Goal: Task Accomplishment & Management: Use online tool/utility

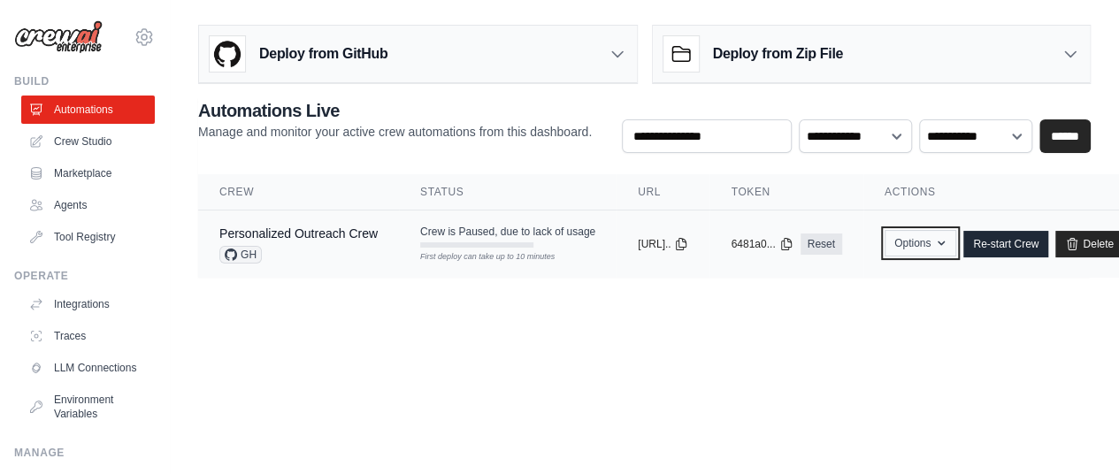
click at [948, 243] on icon "button" at bounding box center [941, 243] width 14 height 14
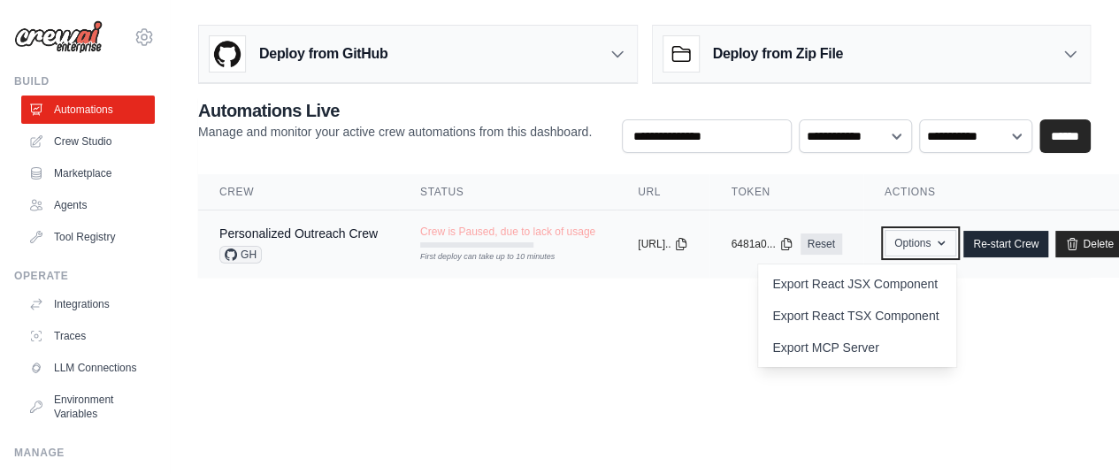
click at [945, 242] on icon "button" at bounding box center [941, 244] width 7 height 4
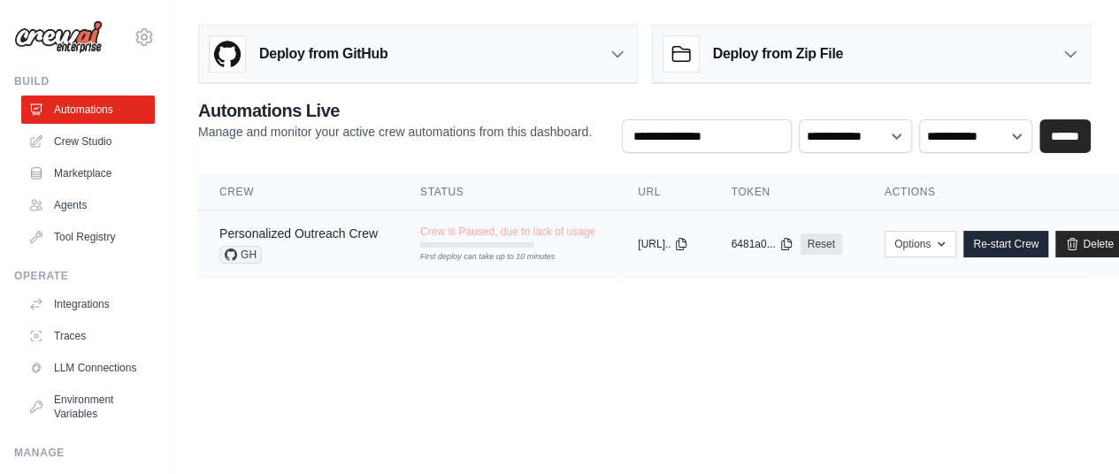
click at [272, 227] on link "Personalized Outreach Crew" at bounding box center [298, 233] width 158 height 14
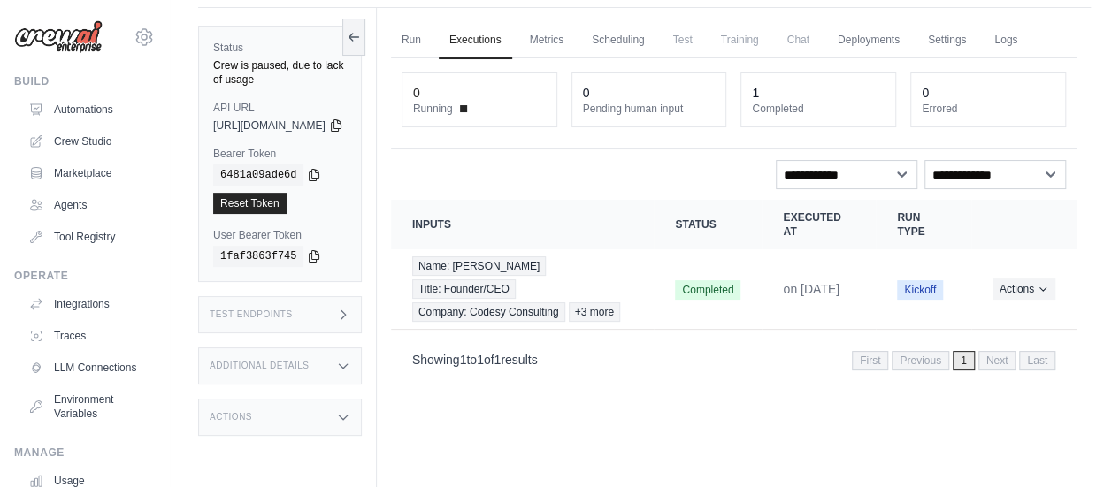
scroll to position [74, 0]
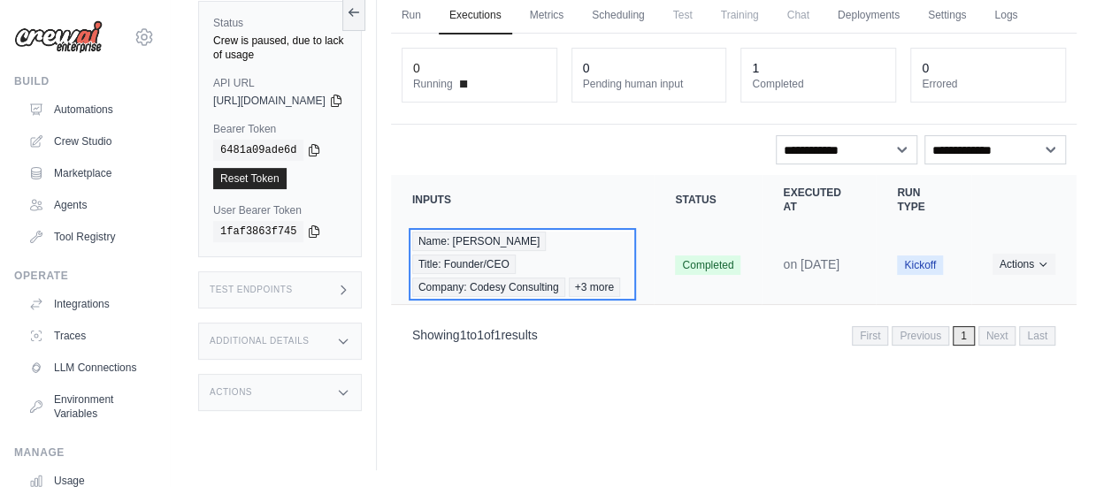
click at [609, 297] on div "Name: Saad sufyan Title: Founder/CEO Company: Codesy Consulting +3 more" at bounding box center [522, 264] width 221 height 65
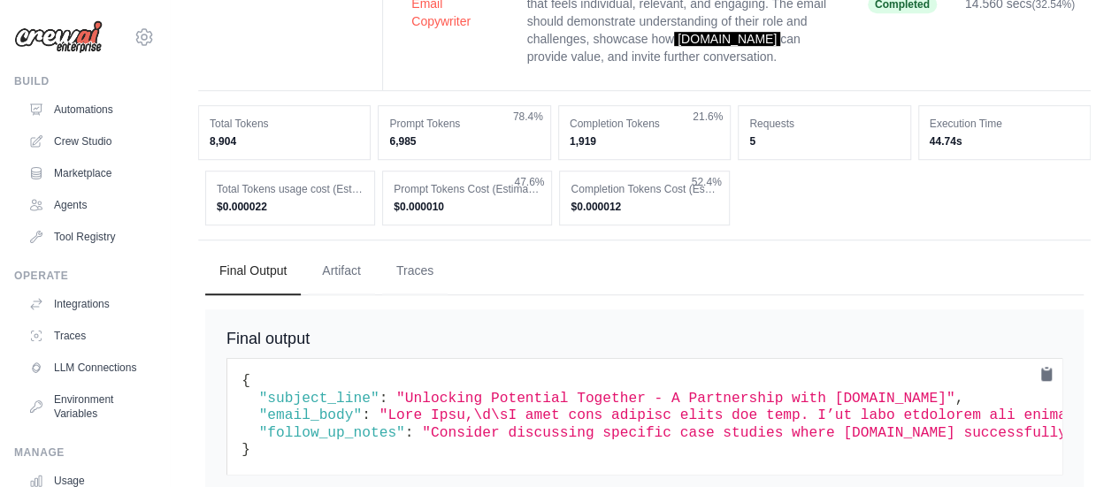
scroll to position [550, 0]
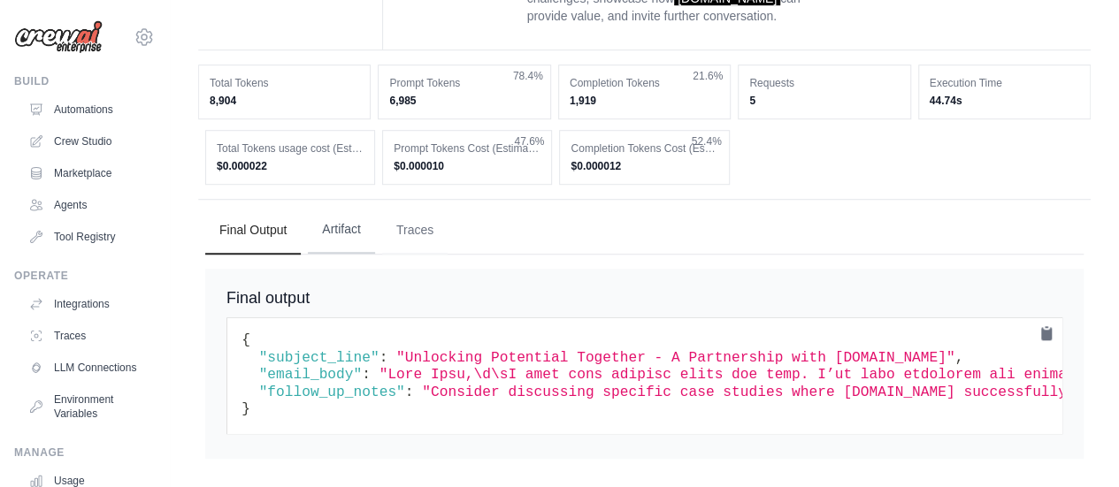
click at [350, 213] on button "Artifact" at bounding box center [341, 230] width 67 height 48
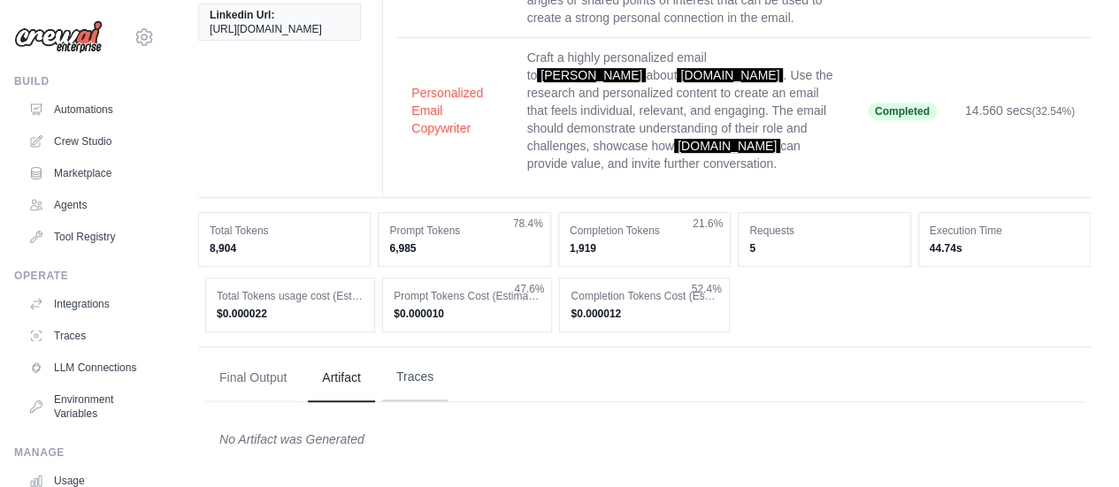
click at [415, 366] on button "Traces" at bounding box center [414, 378] width 65 height 48
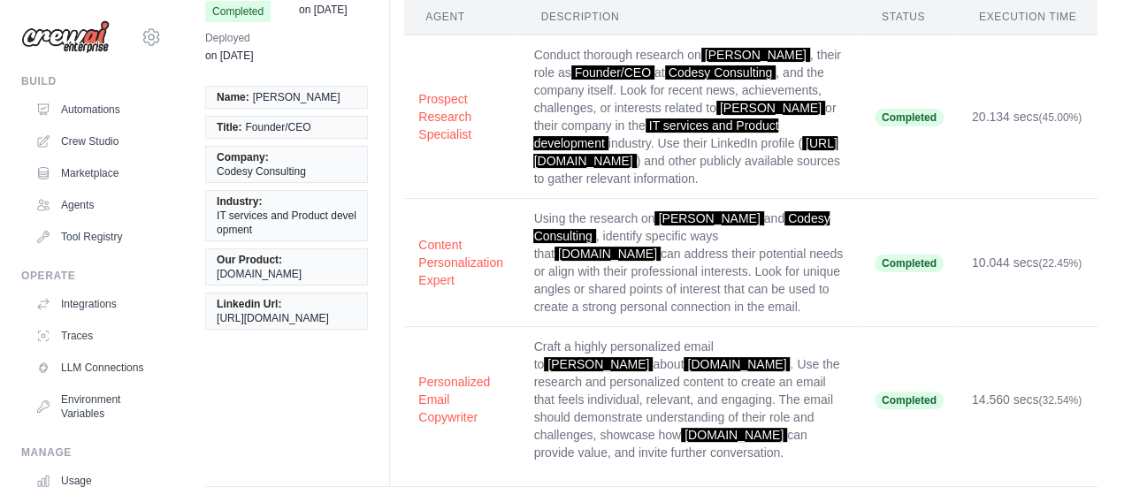
scroll to position [177, 0]
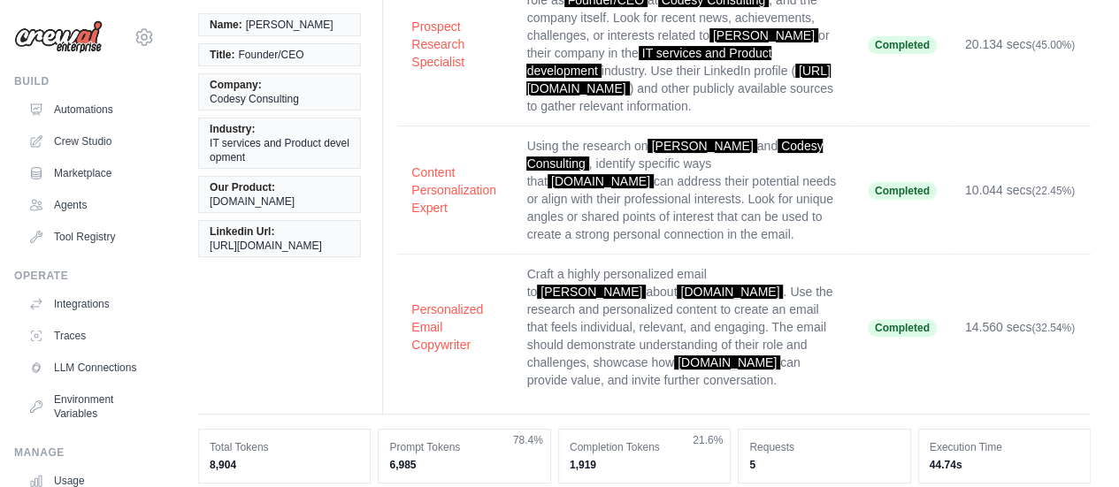
click at [446, 219] on td "Content Personalization Expert" at bounding box center [454, 191] width 115 height 128
click at [439, 203] on button "Content Personalization Expert" at bounding box center [454, 190] width 87 height 53
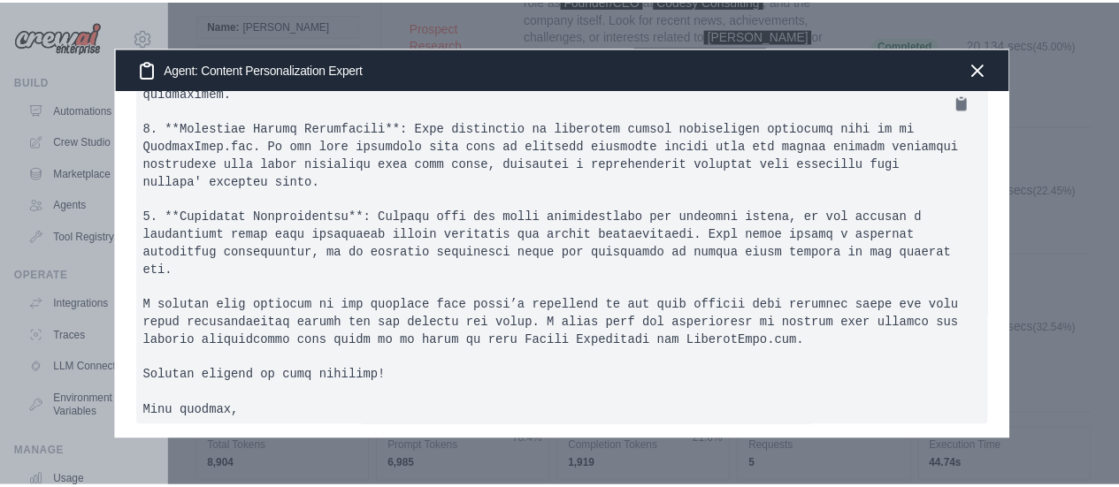
scroll to position [471, 0]
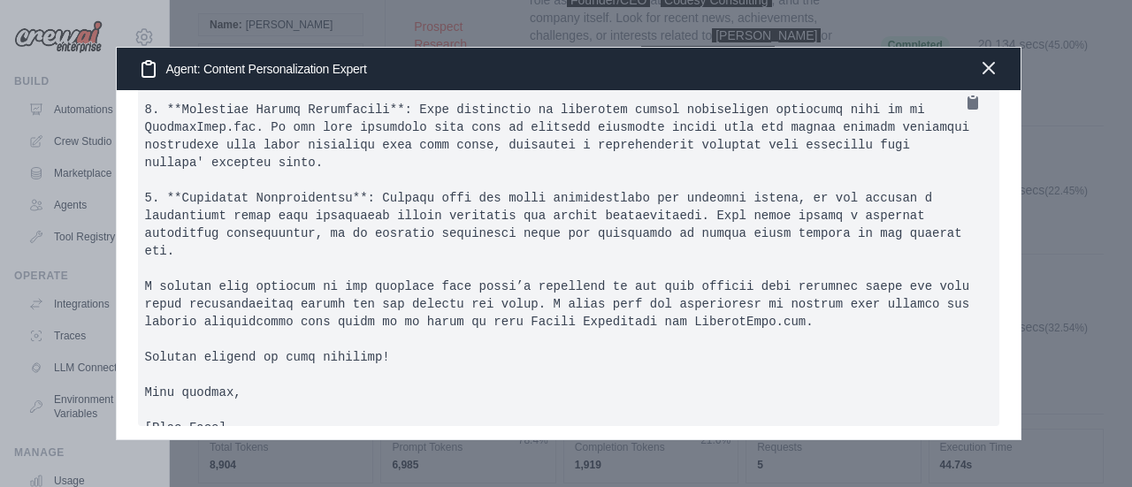
click at [994, 68] on icon "button" at bounding box center [988, 68] width 21 height 21
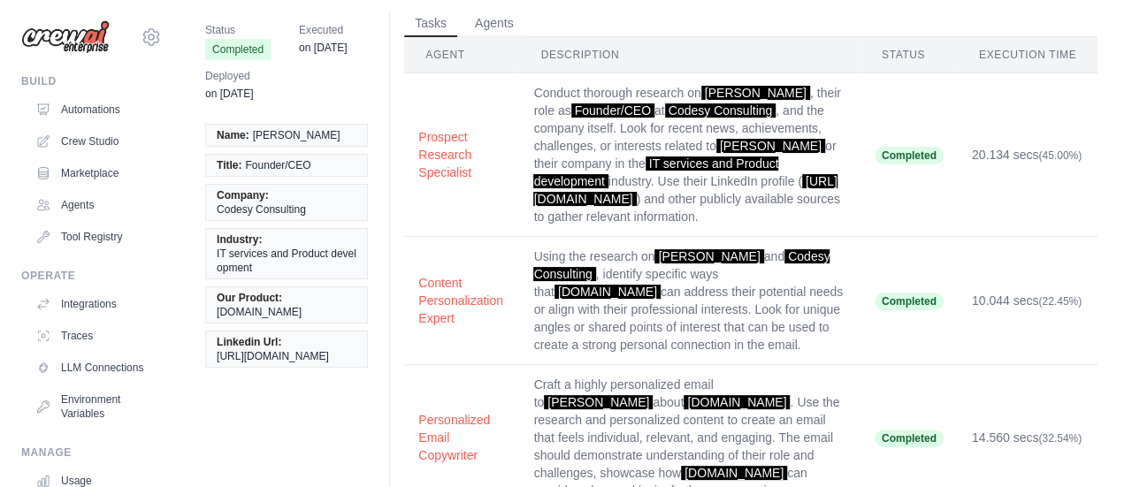
scroll to position [0, 0]
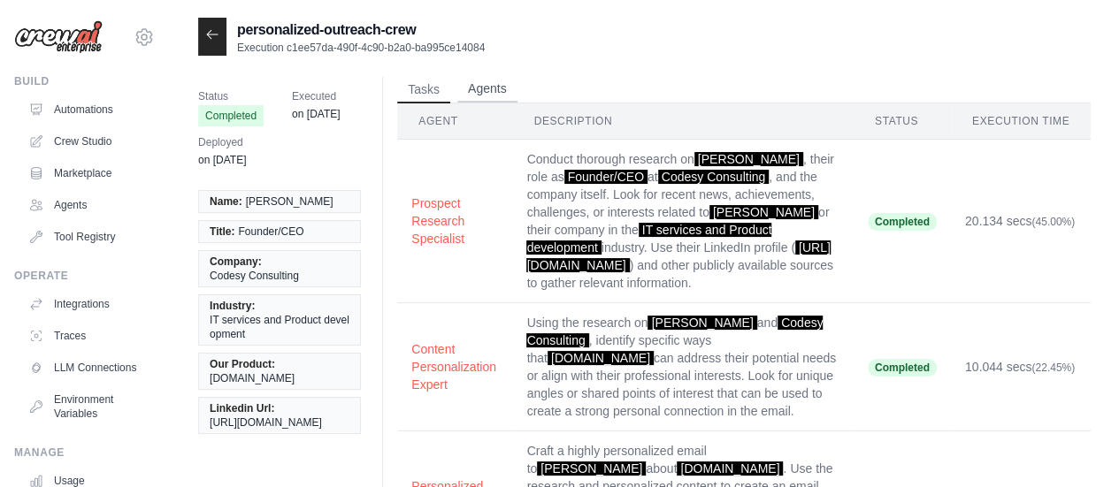
click at [479, 94] on button "Agents" at bounding box center [487, 89] width 60 height 27
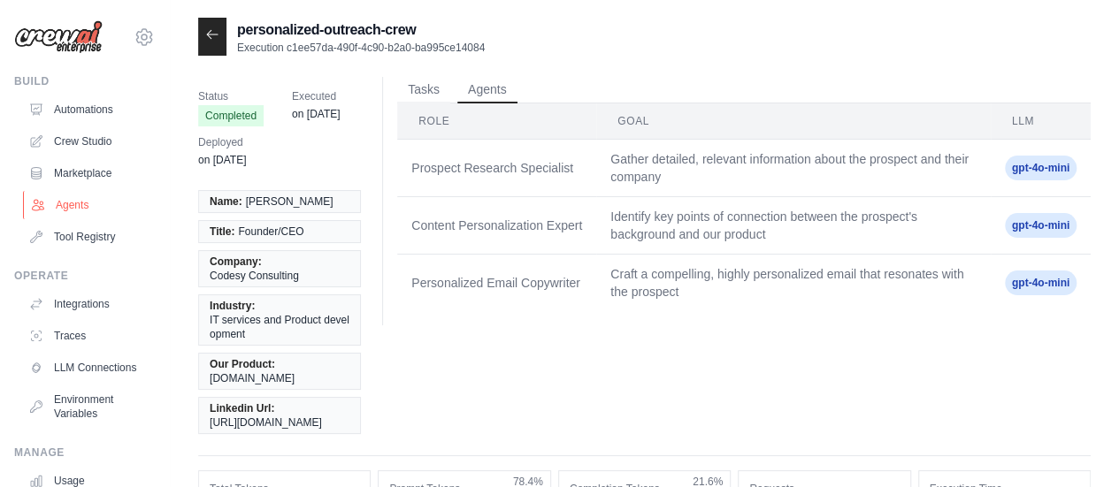
click at [92, 204] on link "Agents" at bounding box center [90, 205] width 134 height 28
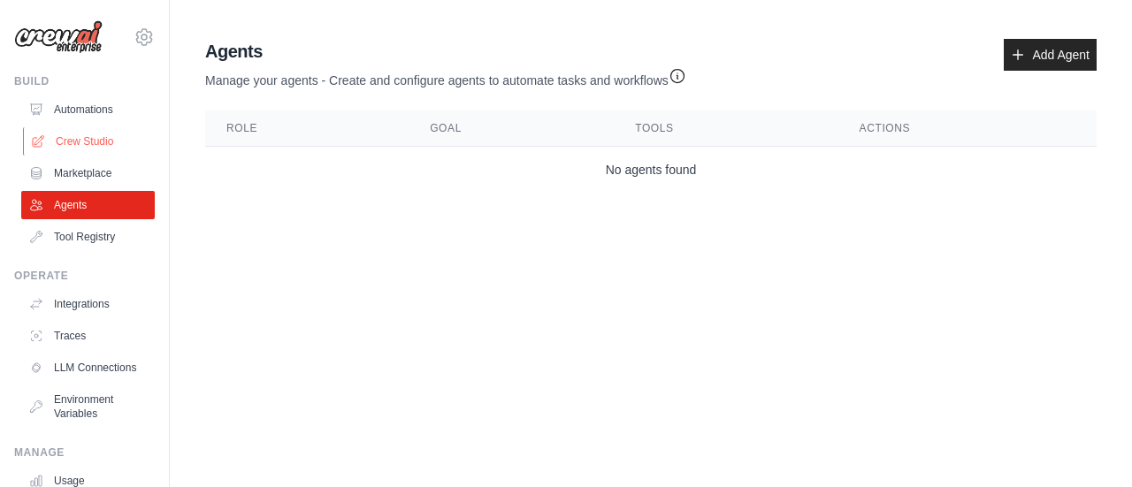
click at [88, 134] on link "Crew Studio" at bounding box center [90, 141] width 134 height 28
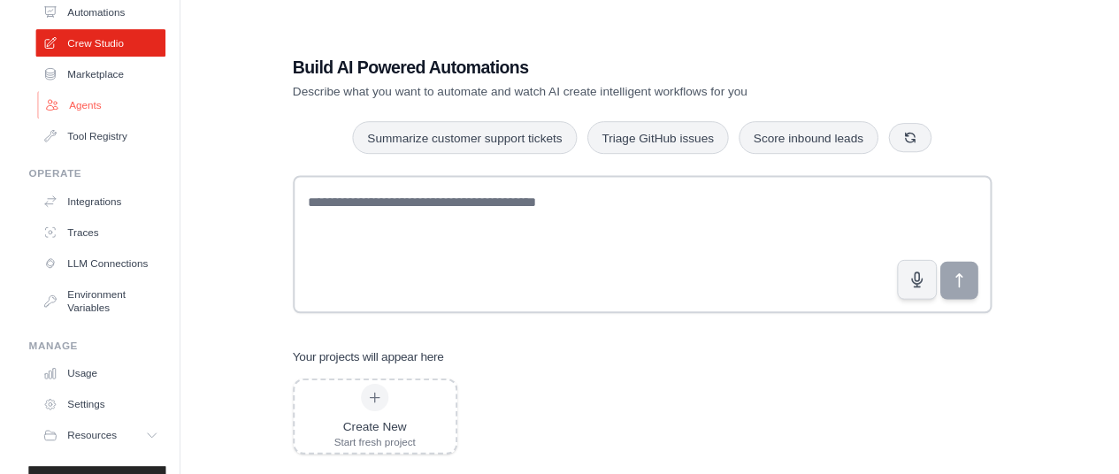
scroll to position [58, 0]
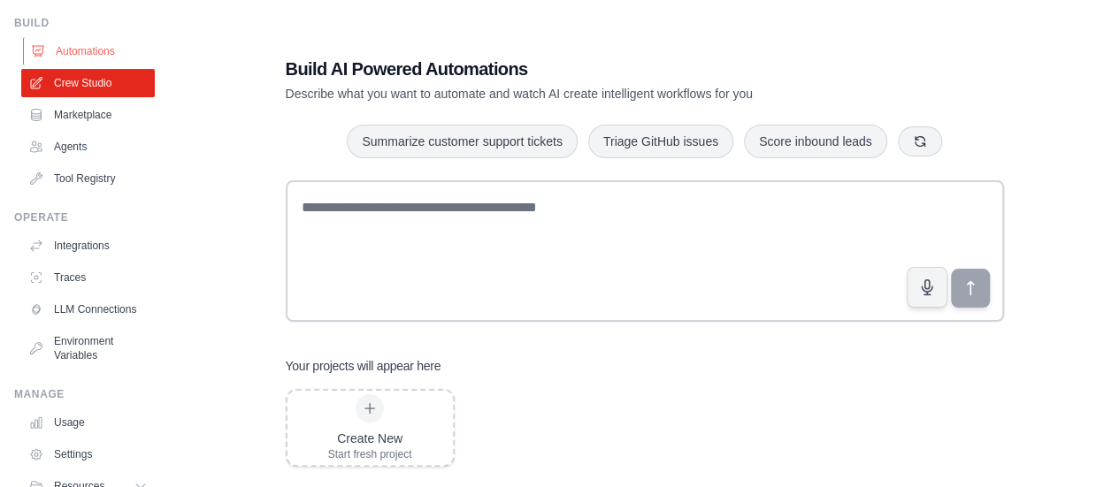
click at [81, 55] on link "Automations" at bounding box center [90, 51] width 134 height 28
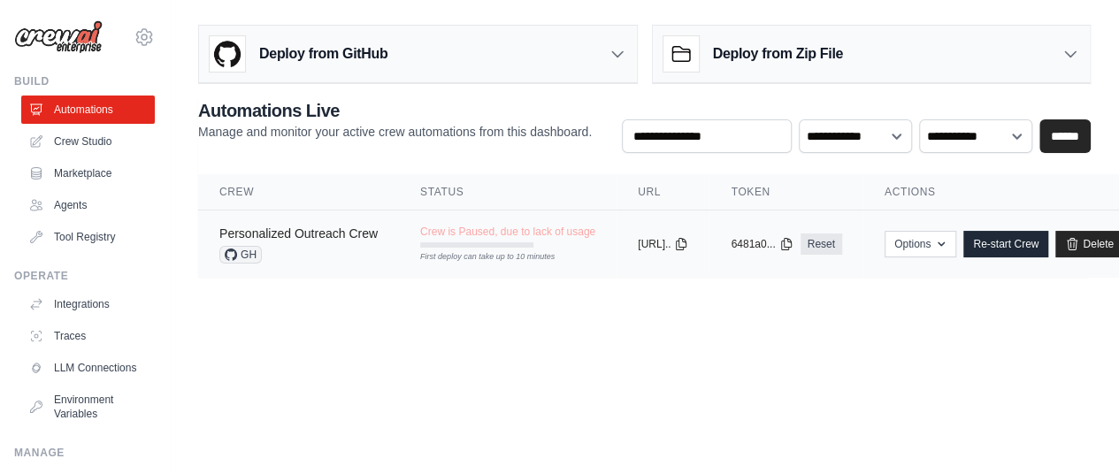
click at [262, 226] on link "Personalized Outreach Crew" at bounding box center [298, 233] width 158 height 14
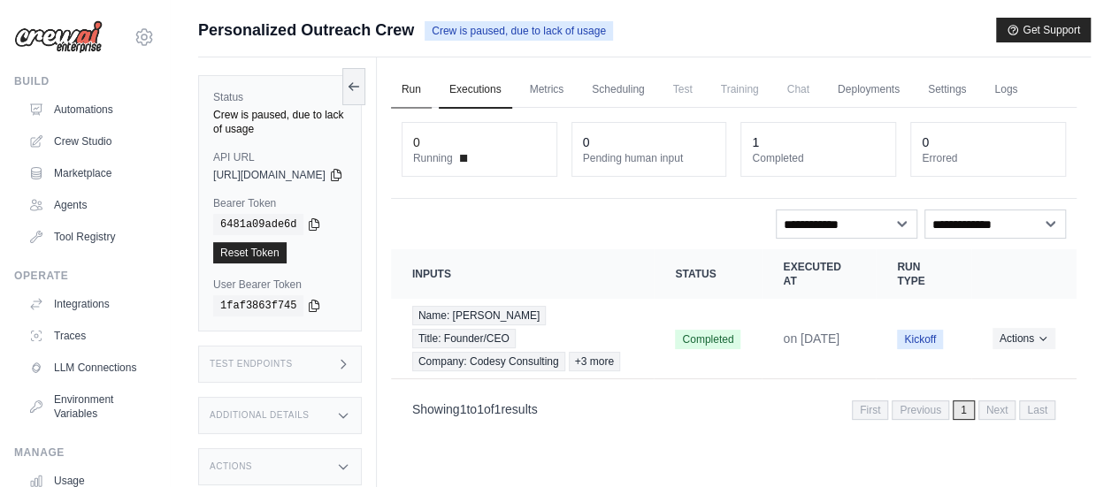
click at [432, 81] on link "Run" at bounding box center [411, 90] width 41 height 37
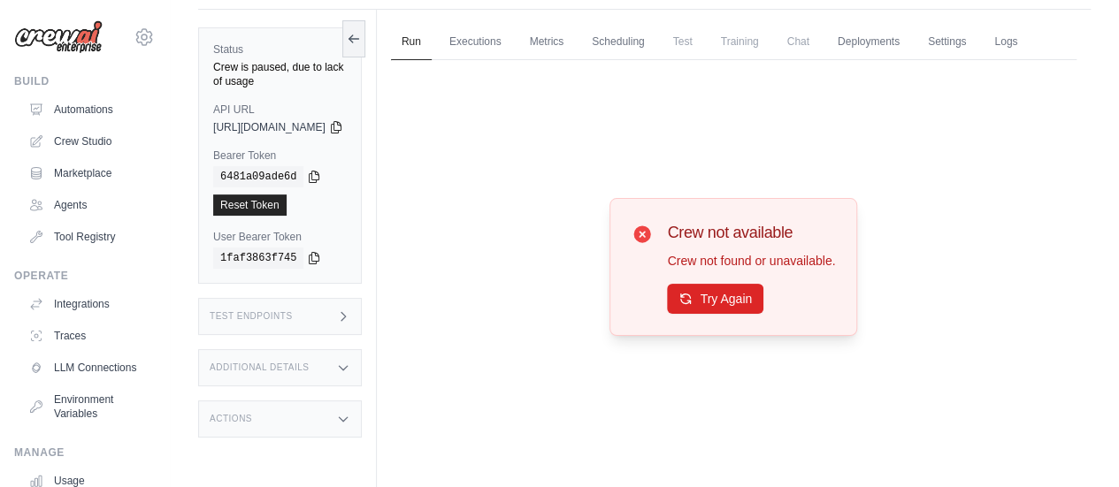
scroll to position [102, 0]
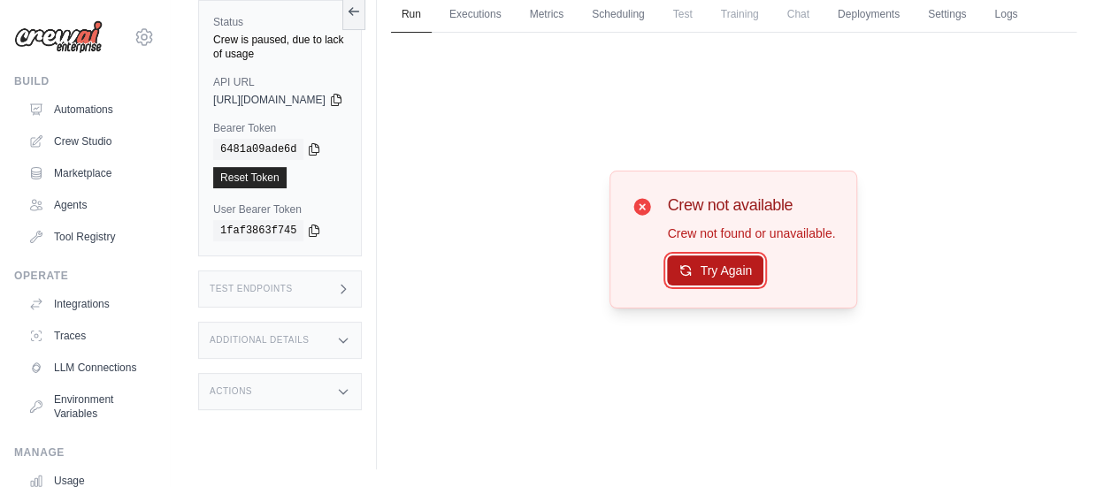
click at [734, 282] on button "Try Again" at bounding box center [715, 271] width 96 height 30
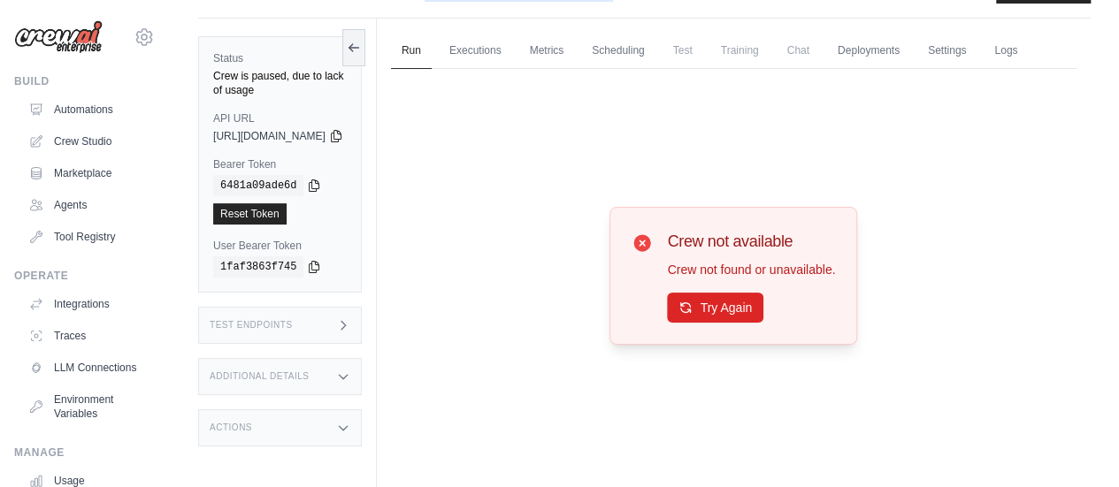
scroll to position [0, 0]
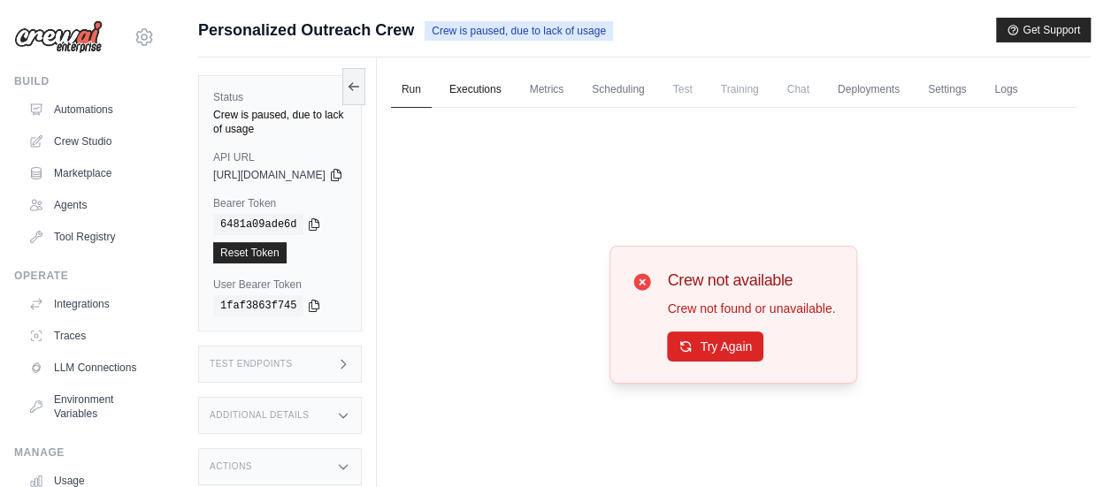
click at [512, 93] on link "Executions" at bounding box center [475, 90] width 73 height 37
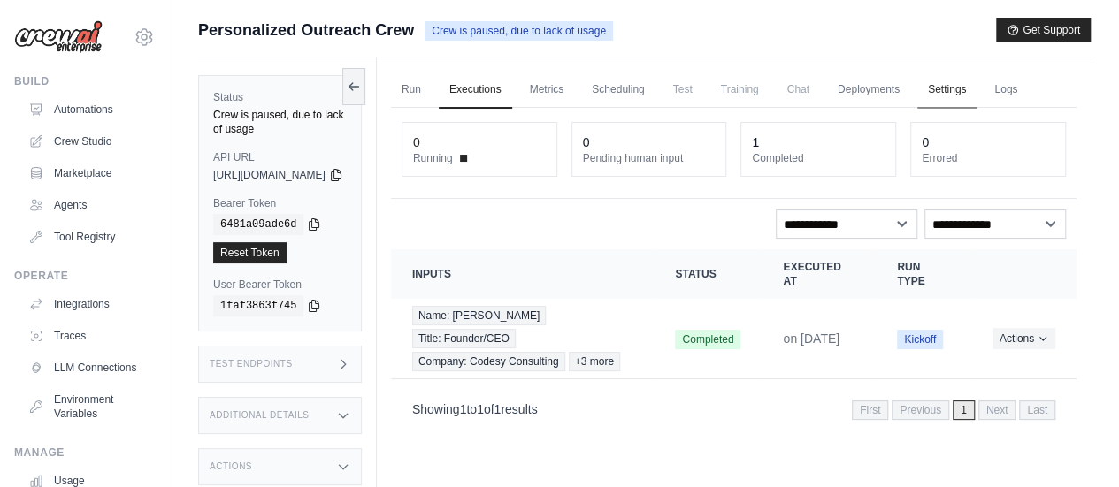
click at [977, 89] on link "Settings" at bounding box center [946, 90] width 59 height 37
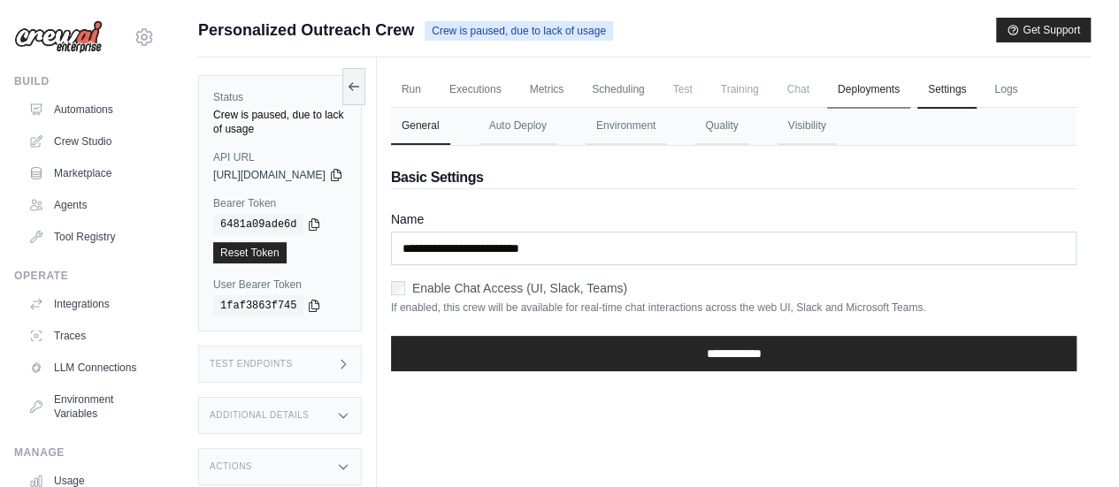
click at [910, 95] on link "Deployments" at bounding box center [868, 90] width 83 height 37
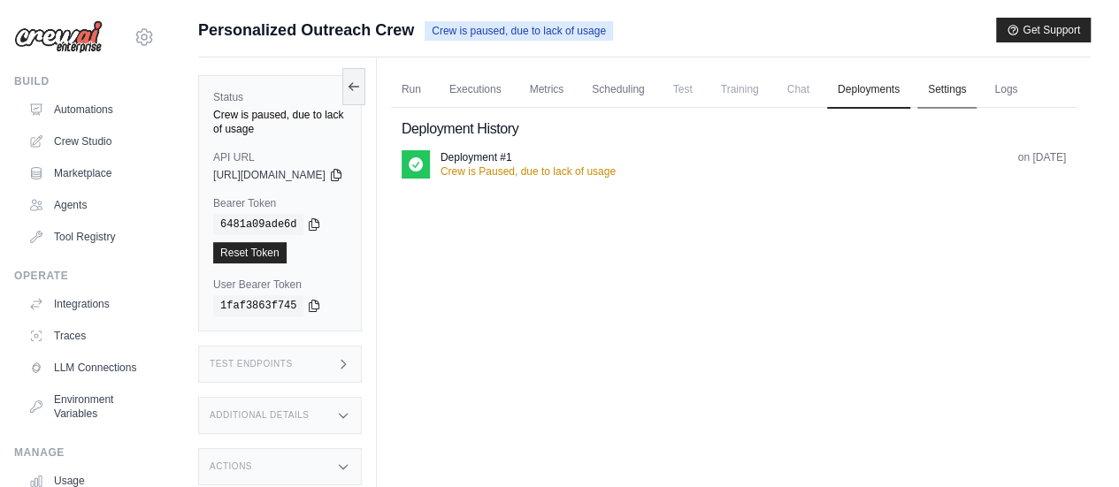
click at [973, 95] on link "Settings" at bounding box center [946, 90] width 59 height 37
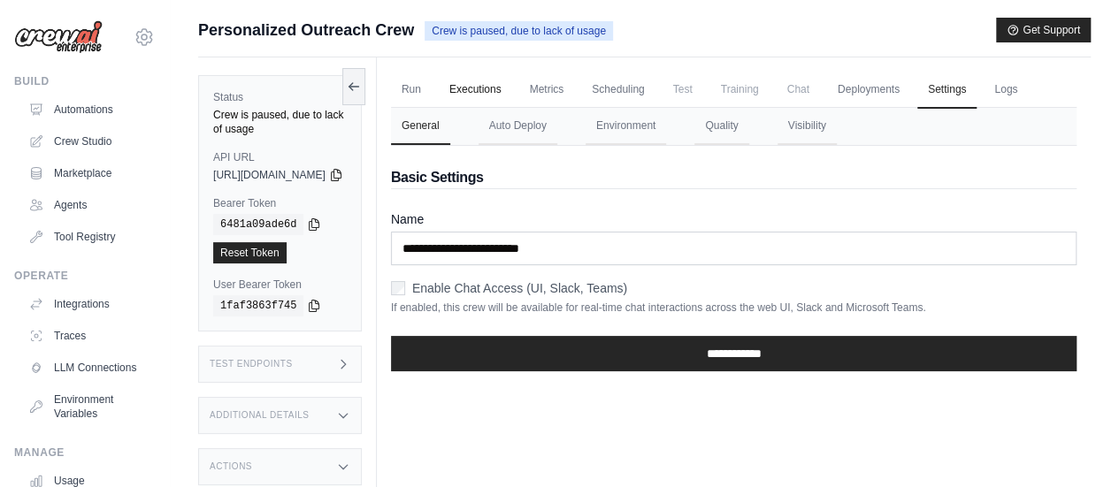
click at [512, 96] on link "Executions" at bounding box center [475, 90] width 73 height 37
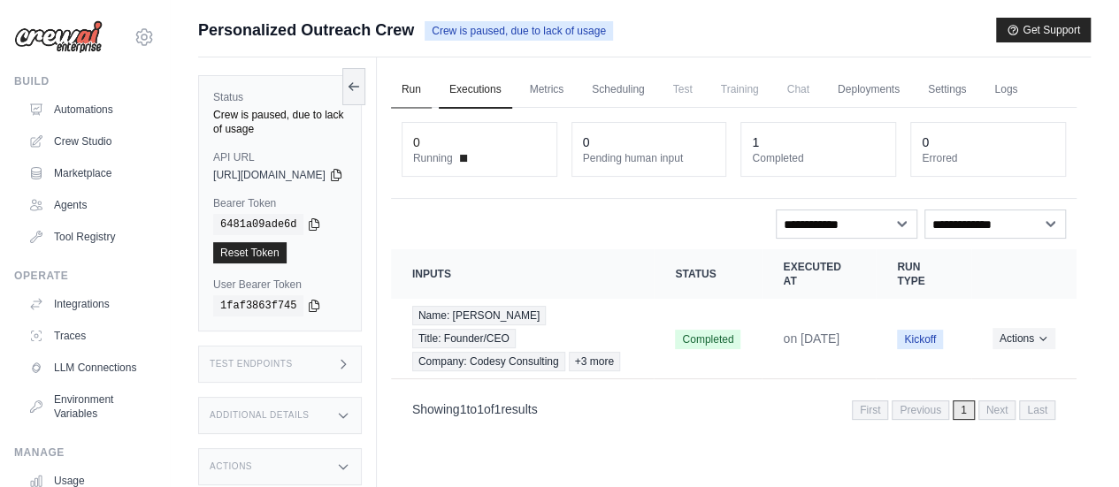
click at [432, 84] on link "Run" at bounding box center [411, 90] width 41 height 37
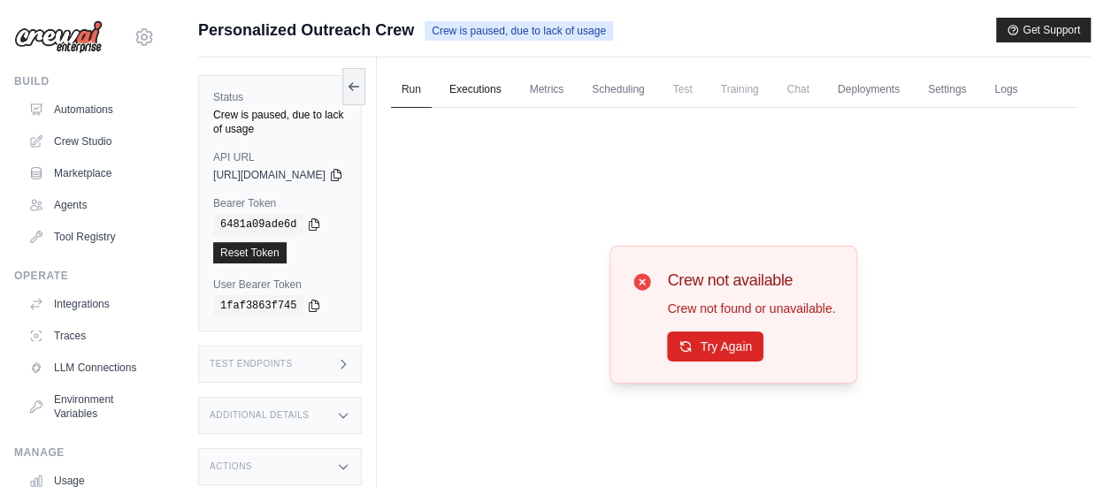
click at [506, 88] on link "Executions" at bounding box center [475, 90] width 73 height 37
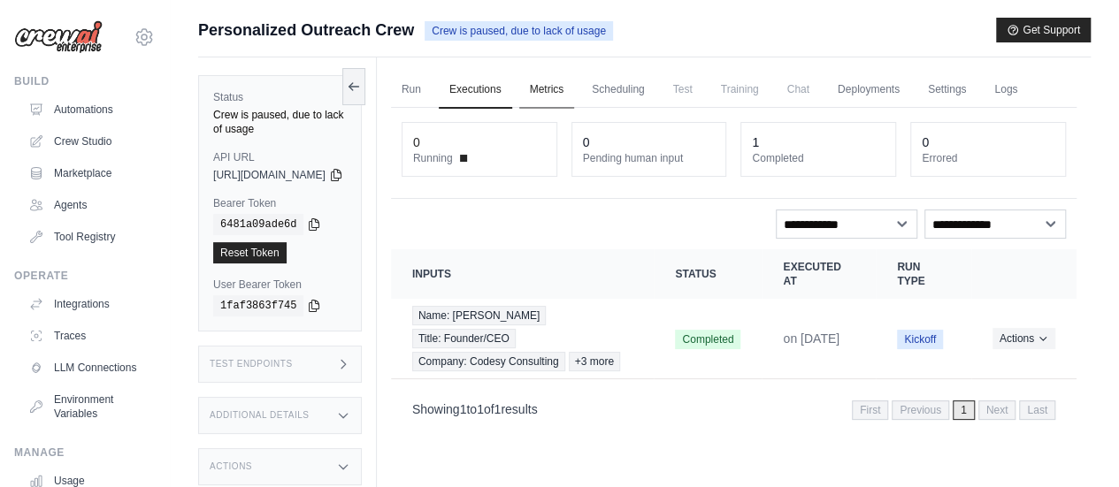
click at [575, 88] on link "Metrics" at bounding box center [547, 90] width 56 height 37
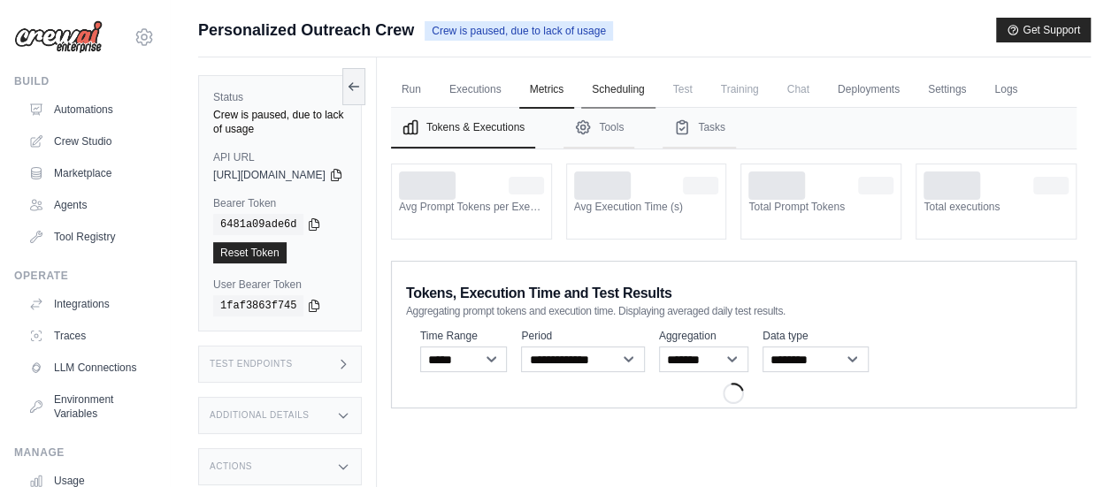
click at [655, 88] on link "Scheduling" at bounding box center [617, 90] width 73 height 37
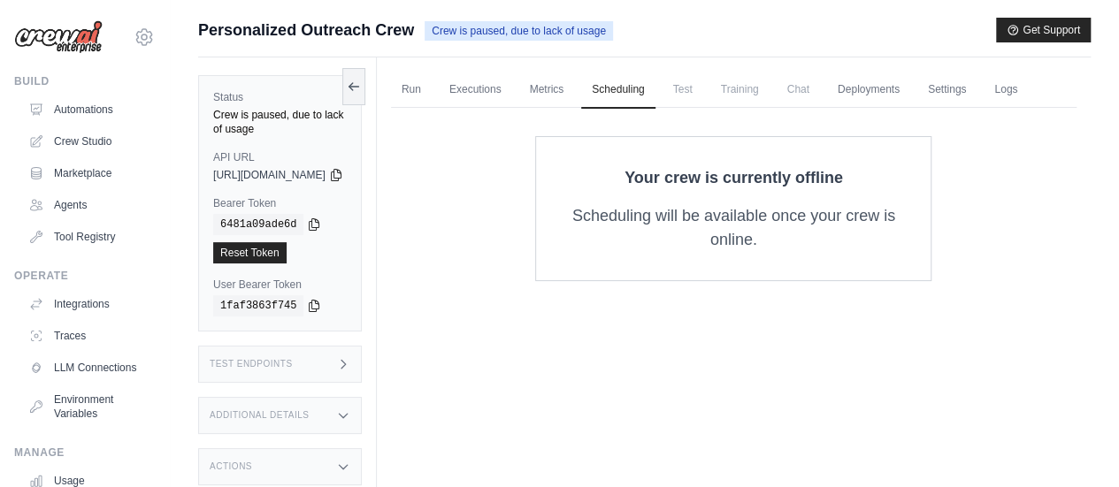
click at [703, 96] on span "Test" at bounding box center [683, 89] width 41 height 35
click at [910, 95] on link "Deployments" at bounding box center [868, 90] width 83 height 37
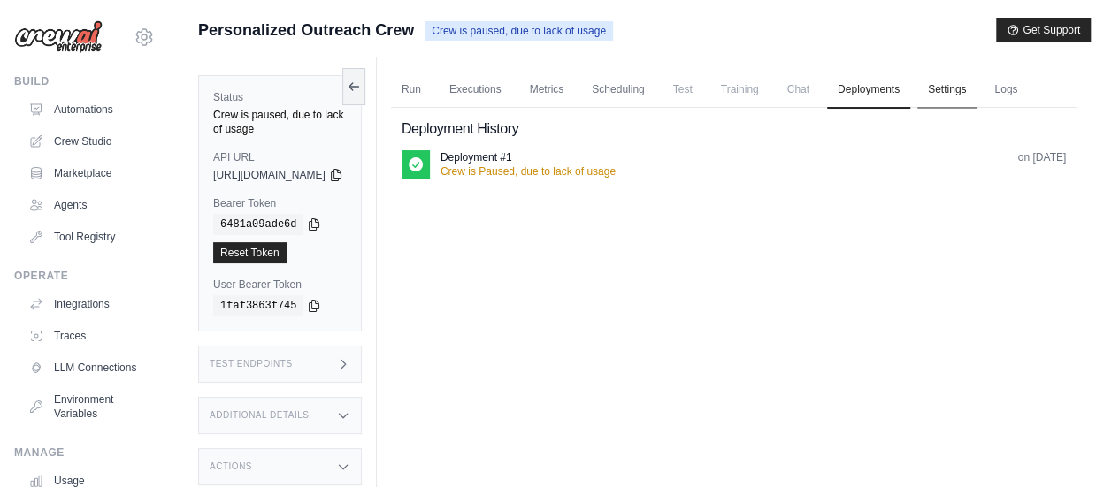
click at [977, 92] on link "Settings" at bounding box center [946, 90] width 59 height 37
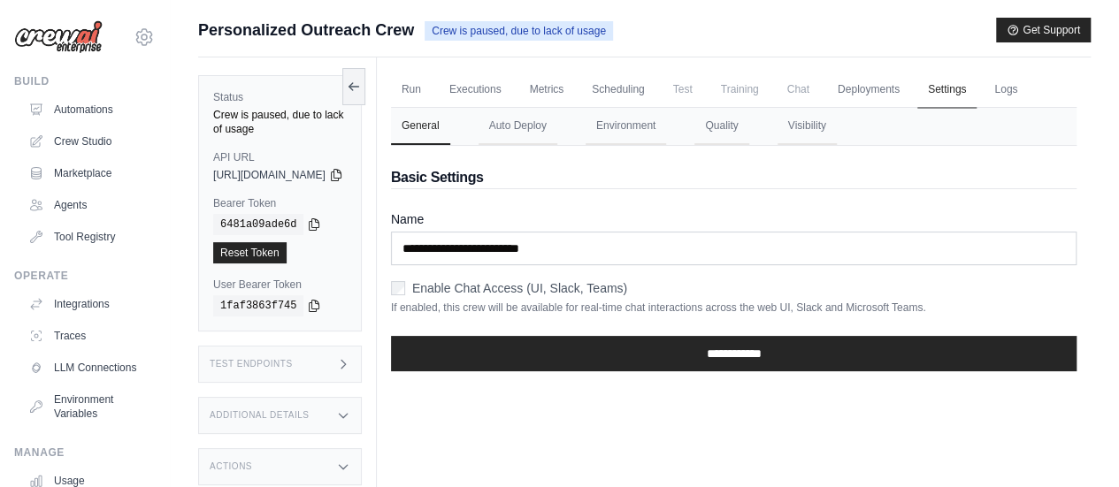
click at [970, 83] on link "Settings" at bounding box center [946, 90] width 59 height 37
click at [910, 88] on link "Deployments" at bounding box center [868, 90] width 83 height 37
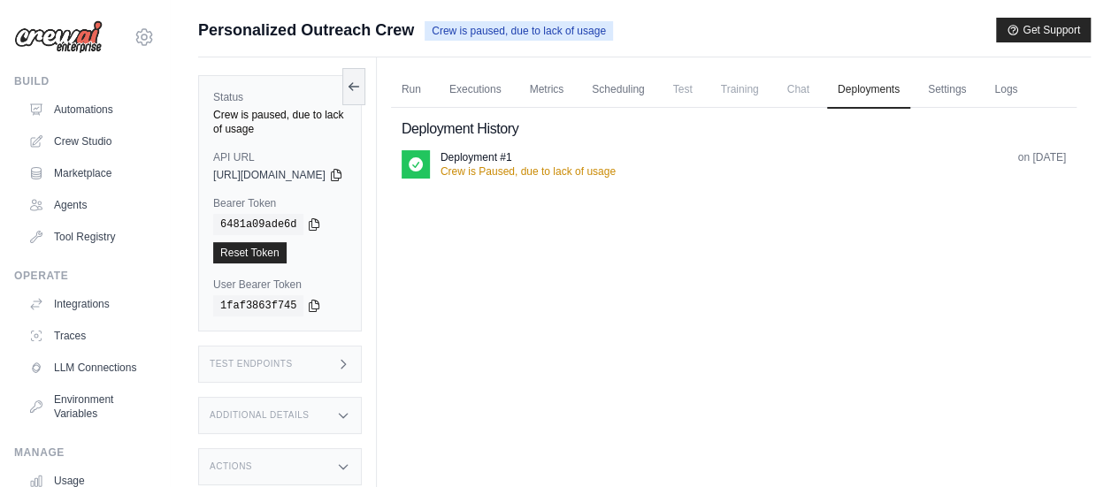
click at [496, 165] on p "Deployment #1" at bounding box center [477, 157] width 72 height 14
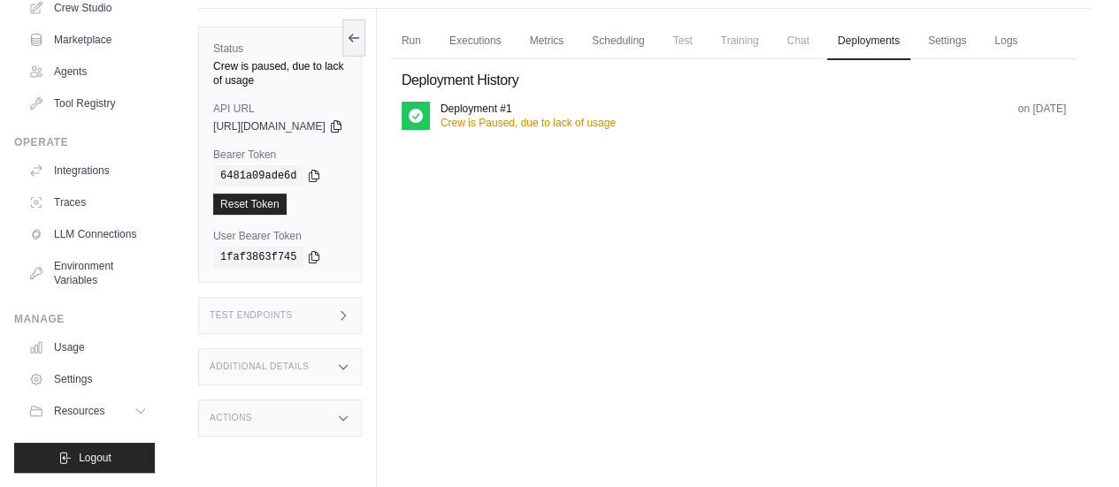
scroll to position [74, 0]
